Goal: Transaction & Acquisition: Purchase product/service

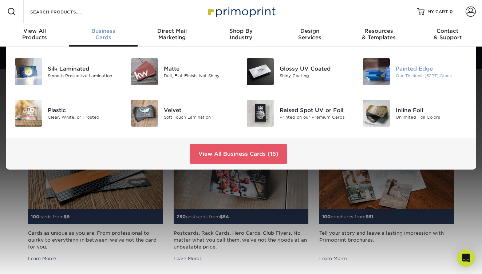
click at [414, 71] on div "Painted Edge" at bounding box center [432, 69] width 72 height 8
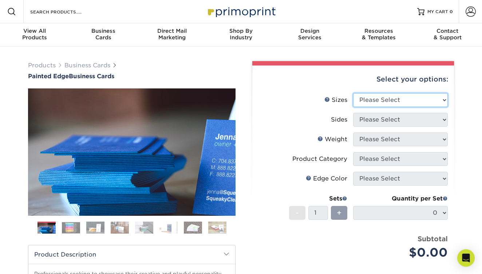
select select "2.00x3.50"
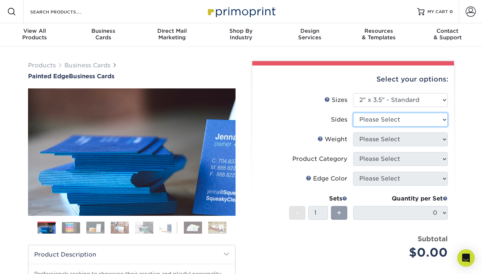
select select "13abbda7-1d64-4f25-8bb2-c179b224825d"
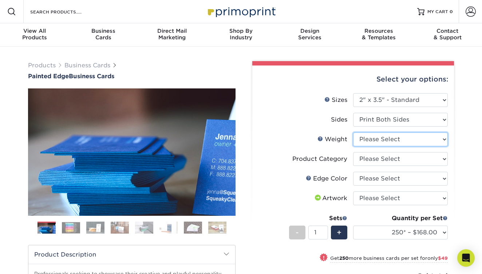
select select "32PTUC"
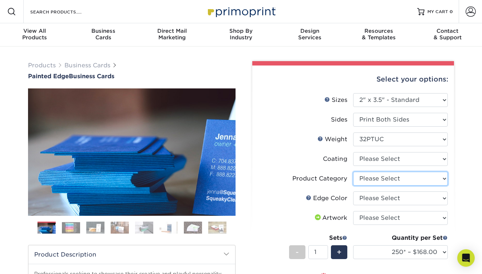
select select "3b5148f1-0588-4f88-a218-97bcfdce65c1"
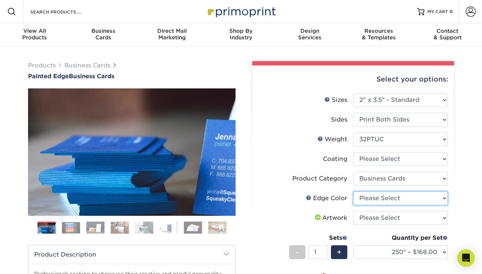
select select "84f43a64-87e1-46ad-aba1-d69946adcbfc"
click at [470, 15] on span at bounding box center [471, 12] width 10 height 10
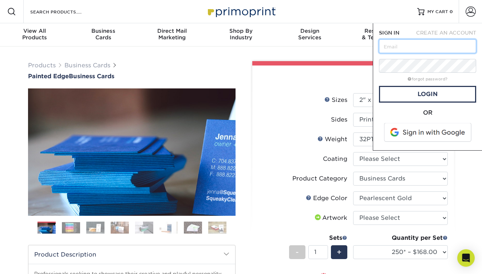
type input "genevievemorton@gmail.com"
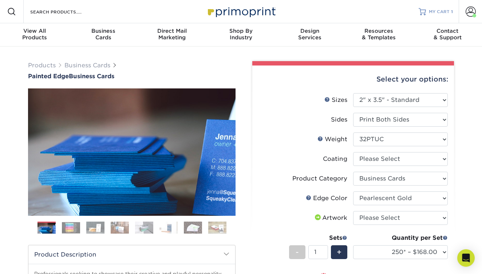
click at [432, 9] on span "MY CART" at bounding box center [439, 12] width 21 height 6
